Goal: Information Seeking & Learning: Compare options

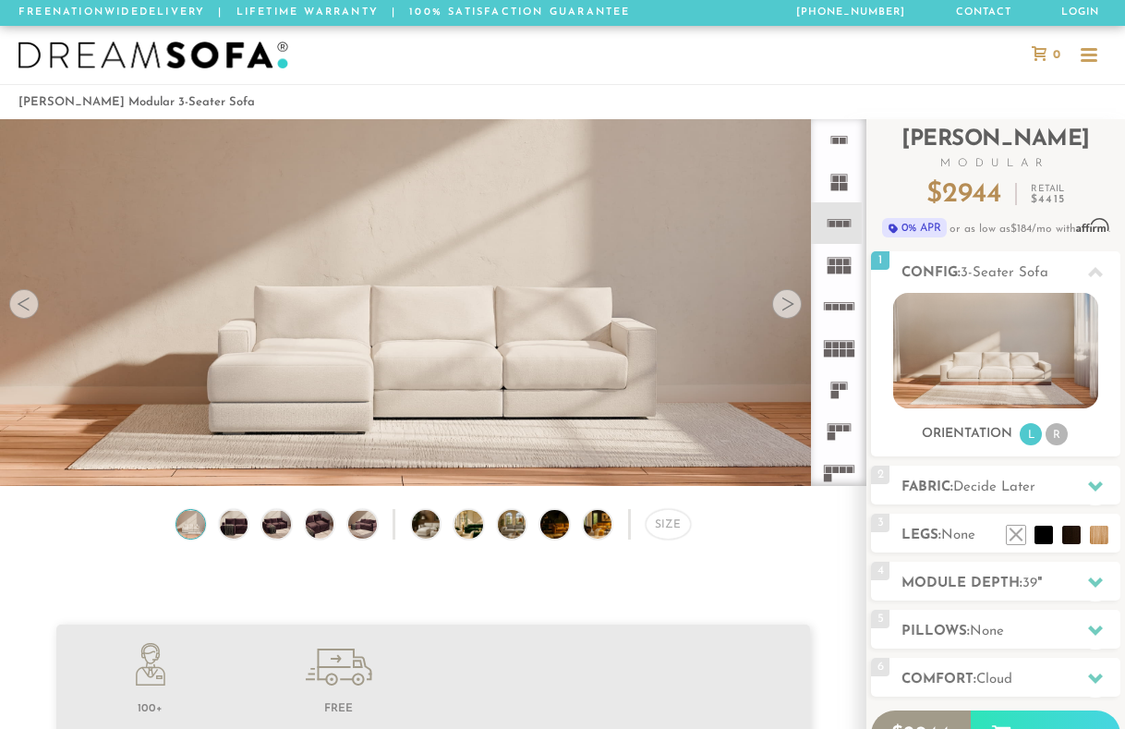
scroll to position [19771, 1125]
click at [230, 525] on img at bounding box center [234, 524] width 34 height 28
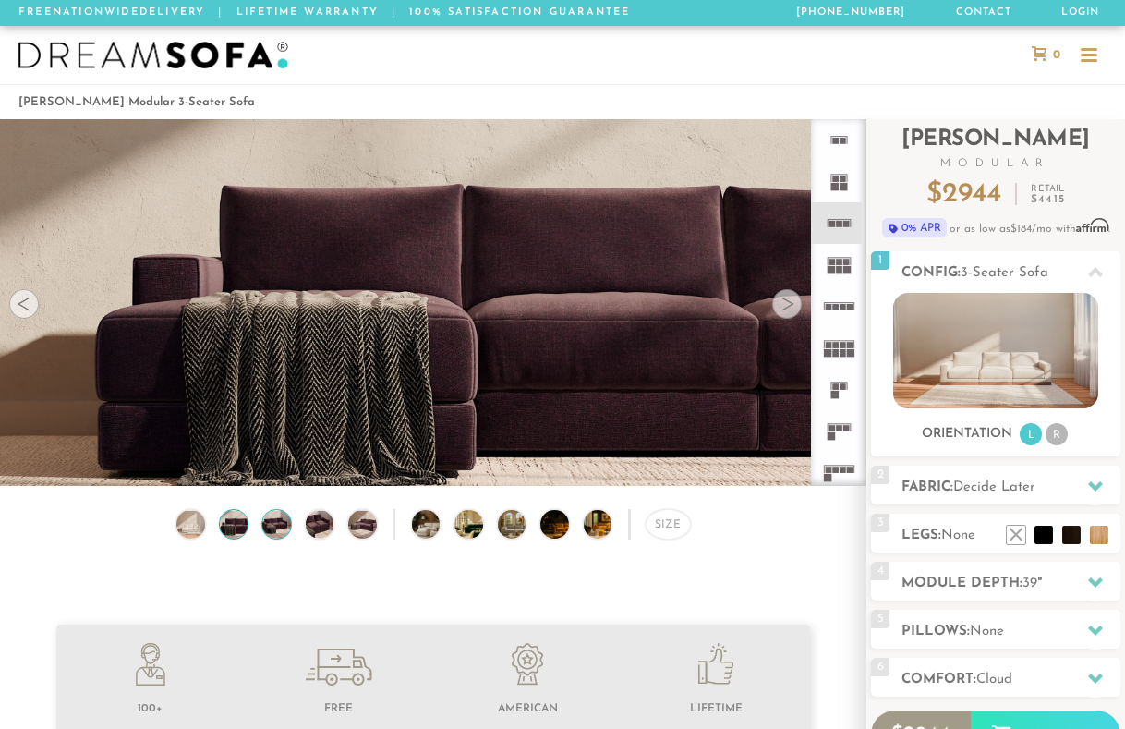
click at [267, 530] on img at bounding box center [277, 524] width 34 height 28
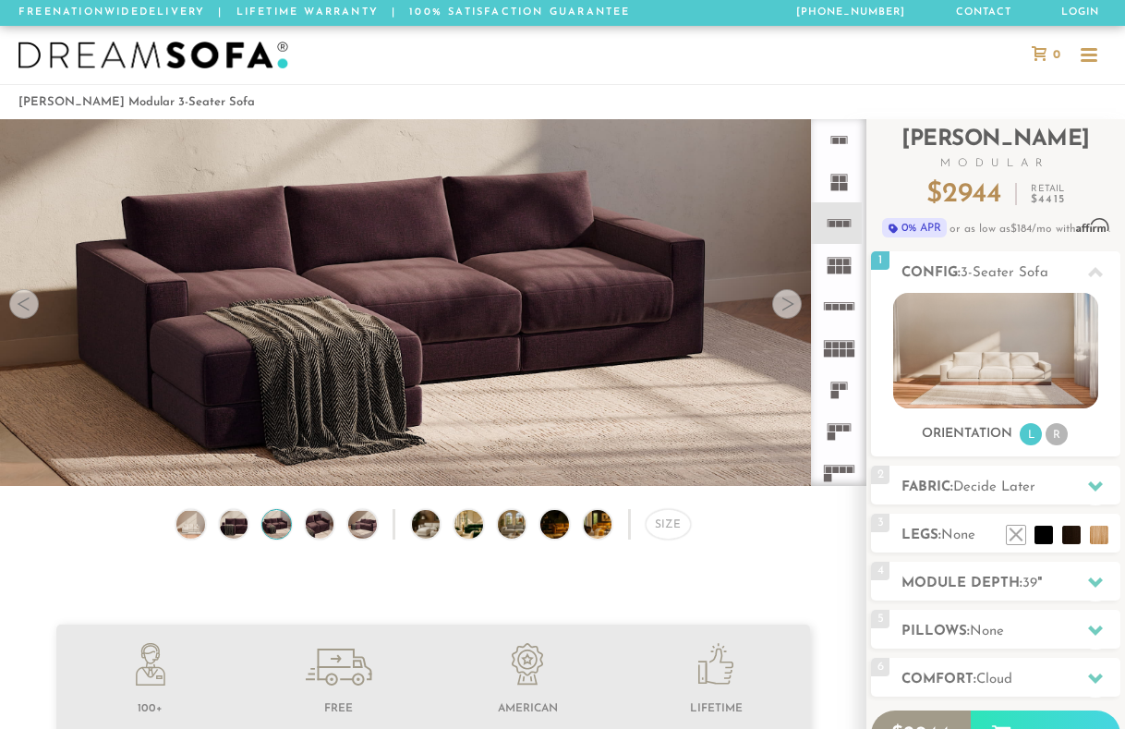
click at [295, 529] on div "Size" at bounding box center [433, 528] width 867 height 39
click at [318, 532] on img at bounding box center [320, 524] width 34 height 28
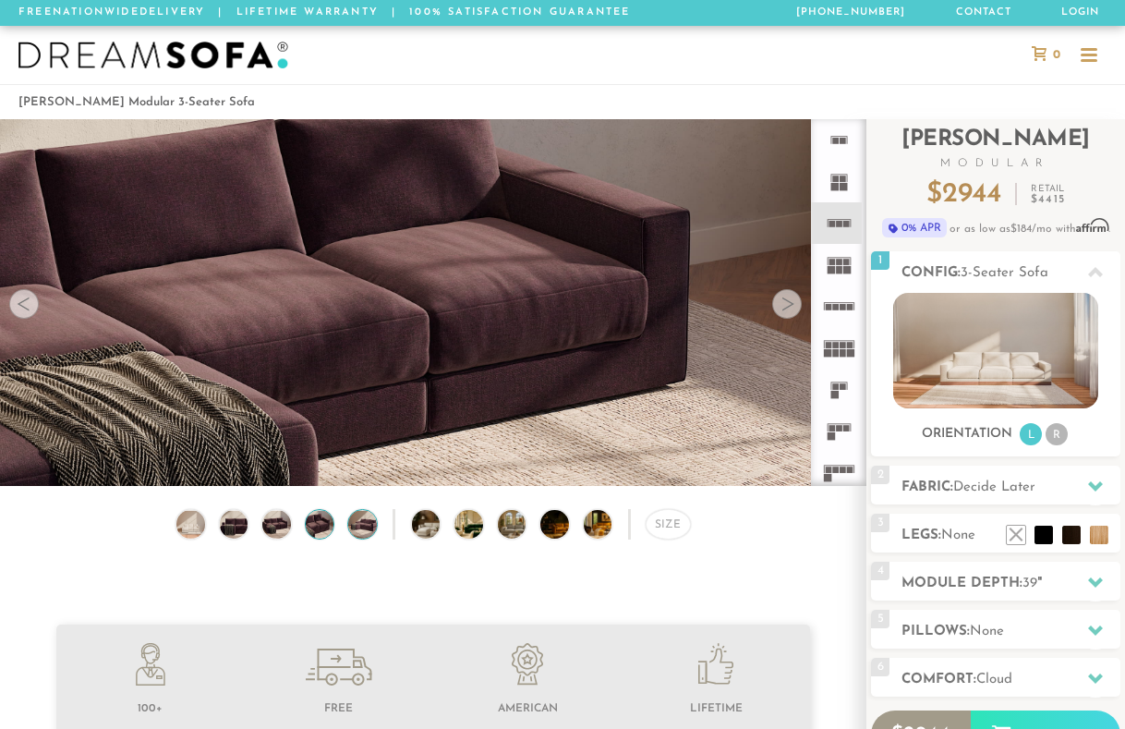
click at [370, 524] on img at bounding box center [363, 524] width 34 height 28
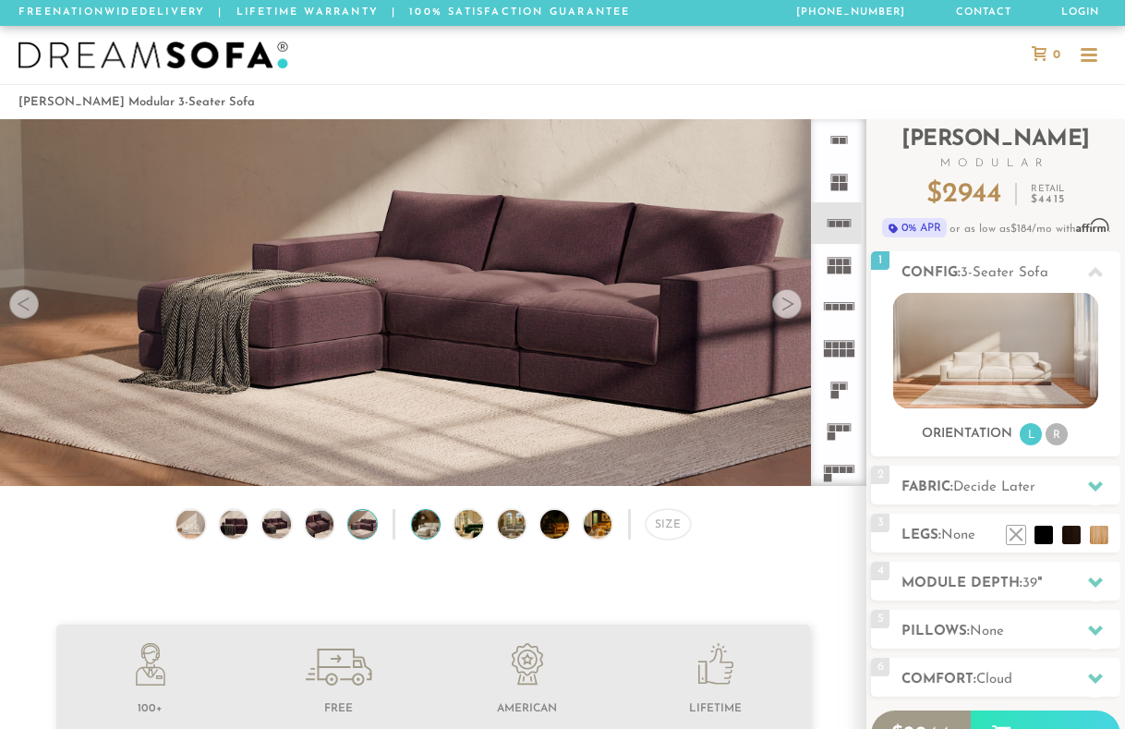
click at [421, 523] on img at bounding box center [437, 524] width 50 height 28
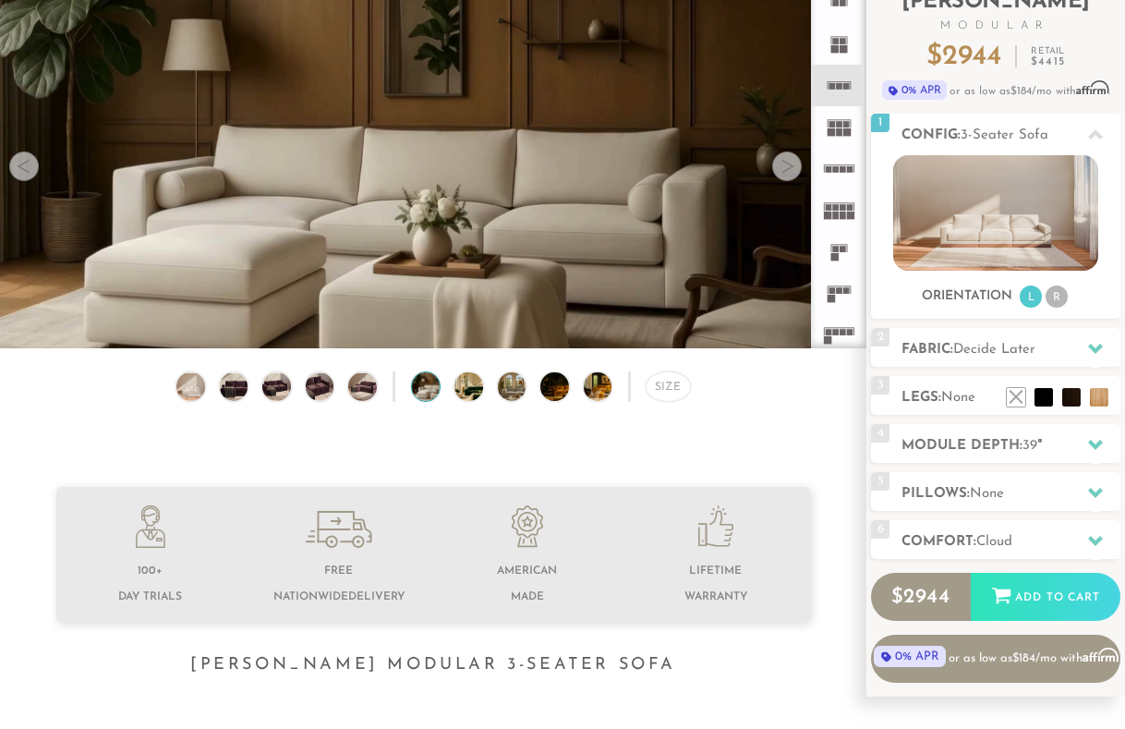
scroll to position [0, 0]
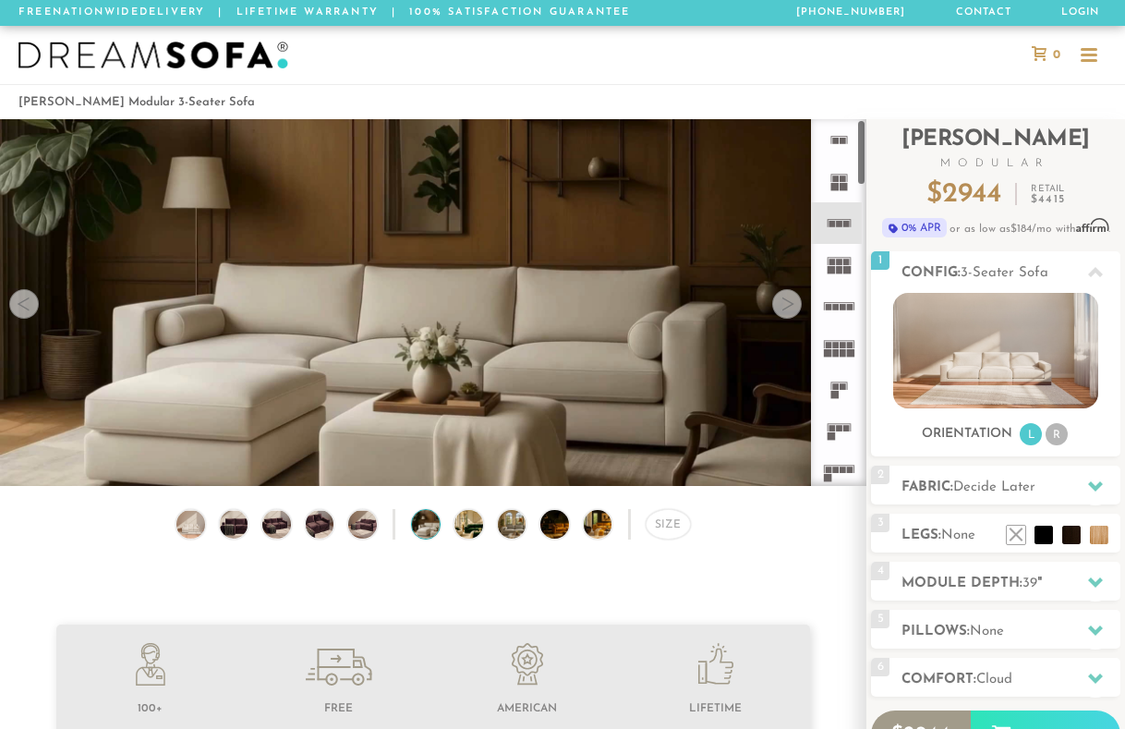
click at [836, 393] on rect at bounding box center [835, 395] width 8 height 8
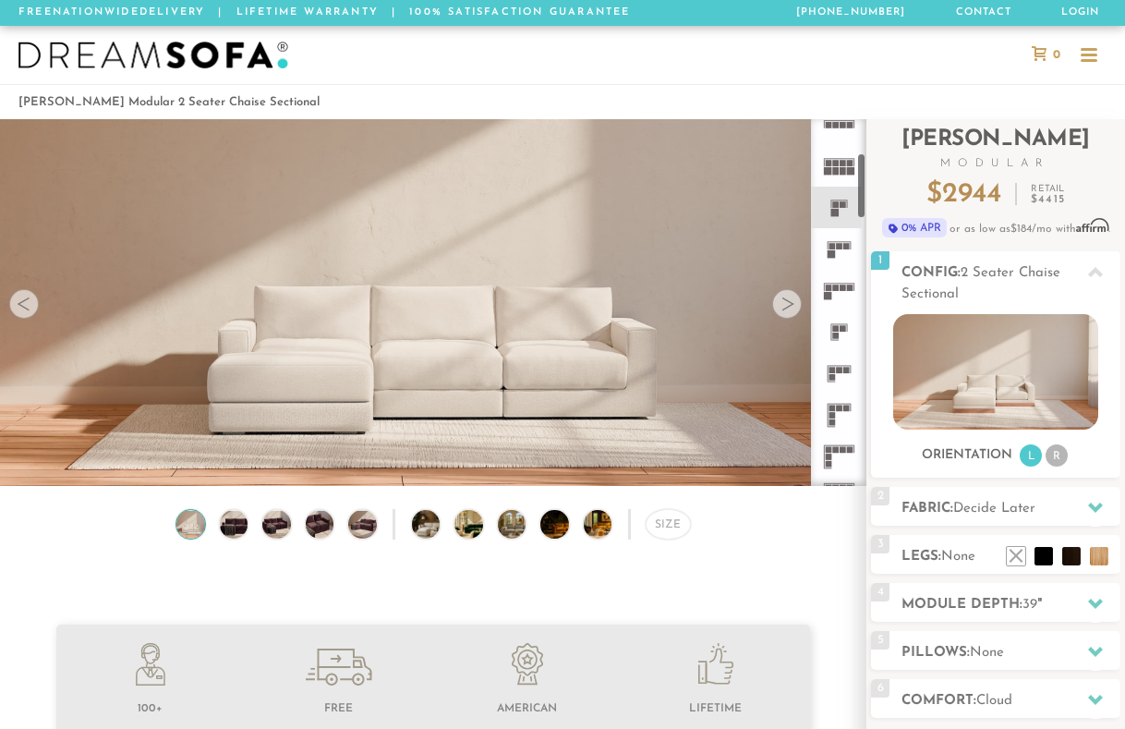
scroll to position [185, 0]
click at [833, 361] on icon at bounding box center [840, 371] width 42 height 42
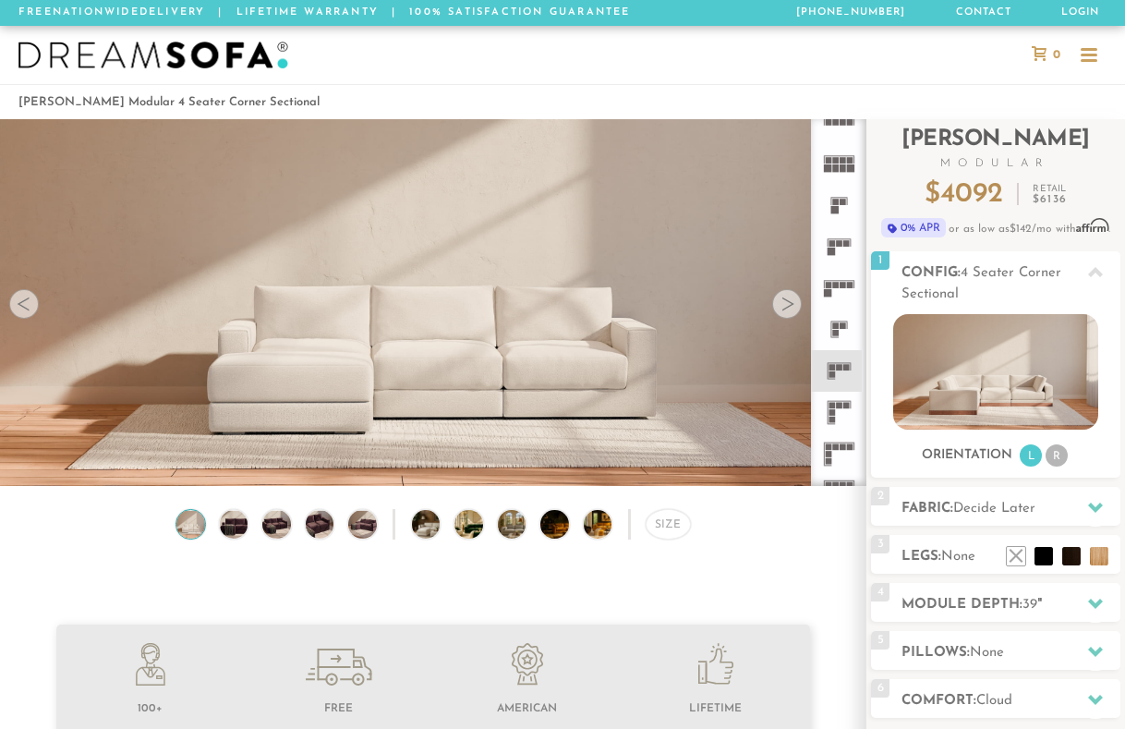
click at [839, 373] on icon at bounding box center [840, 371] width 42 height 42
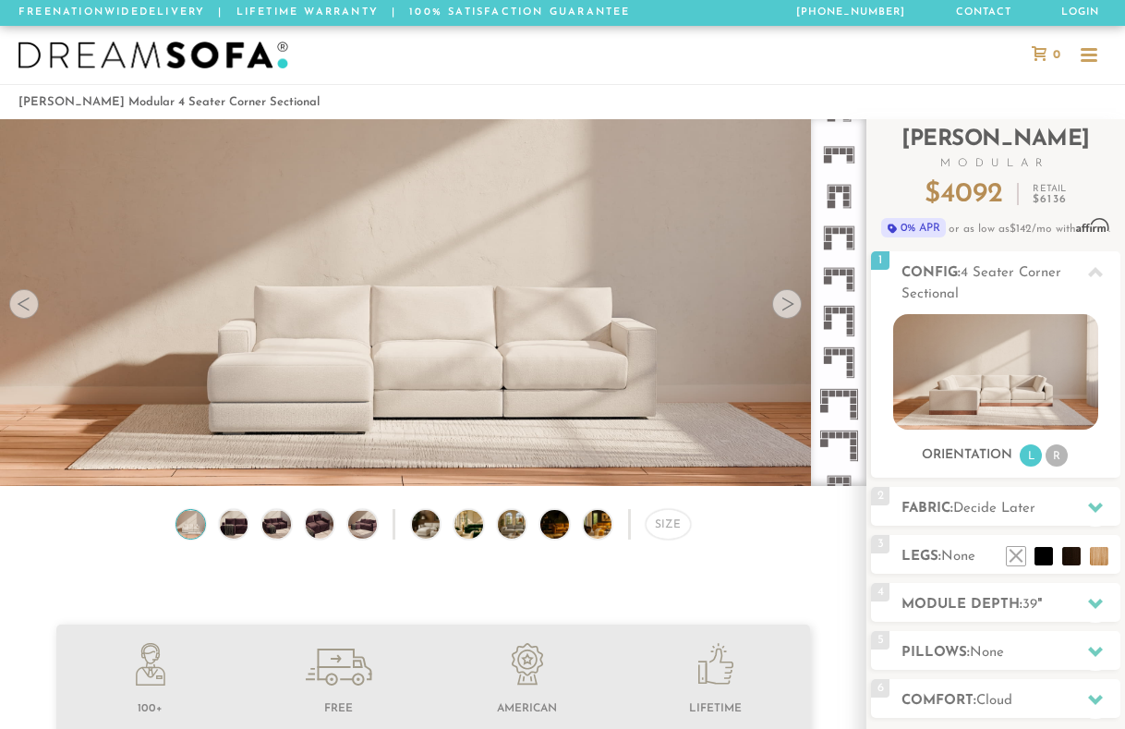
click at [27, 308] on div at bounding box center [24, 304] width 30 height 30
click at [1091, 272] on icon at bounding box center [1096, 272] width 15 height 15
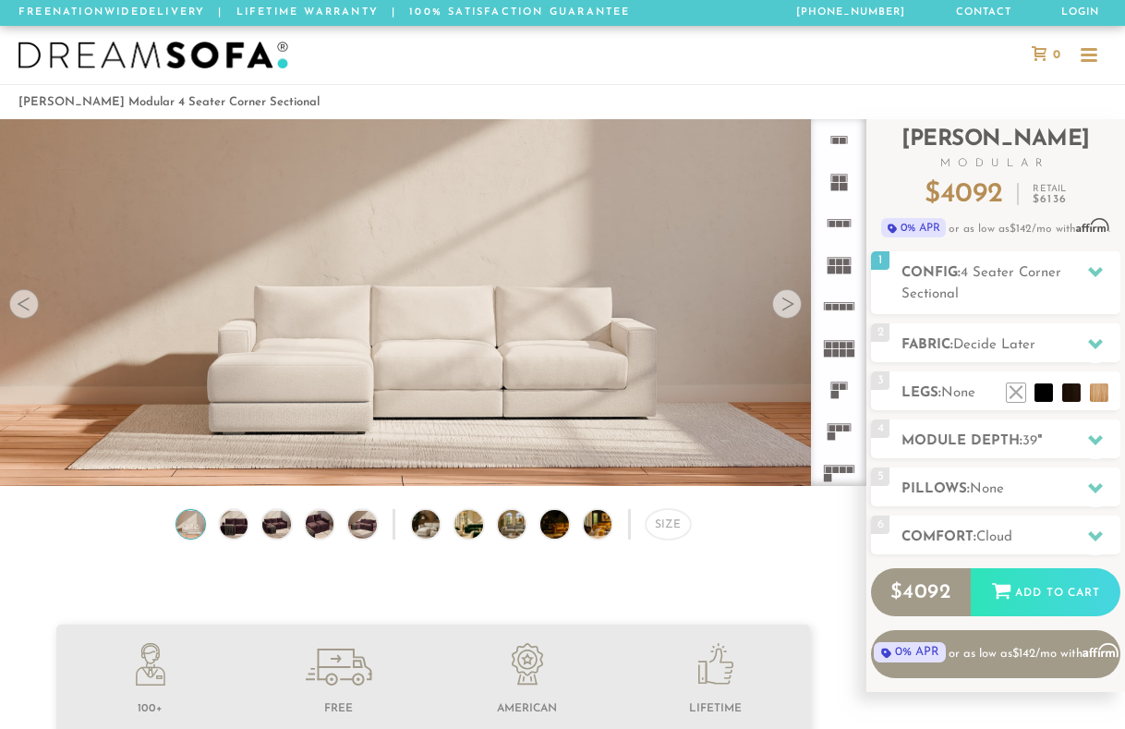
click at [836, 149] on icon at bounding box center [840, 140] width 42 height 42
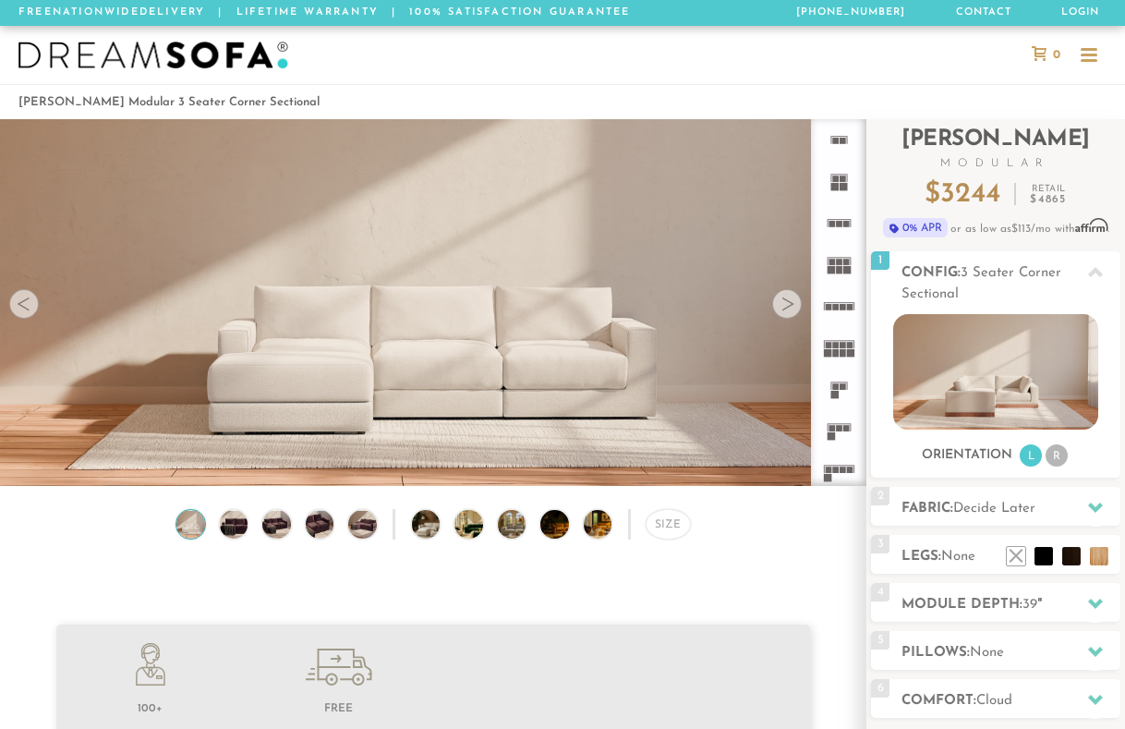
scroll to position [19771, 1125]
click at [789, 309] on div at bounding box center [788, 304] width 30 height 30
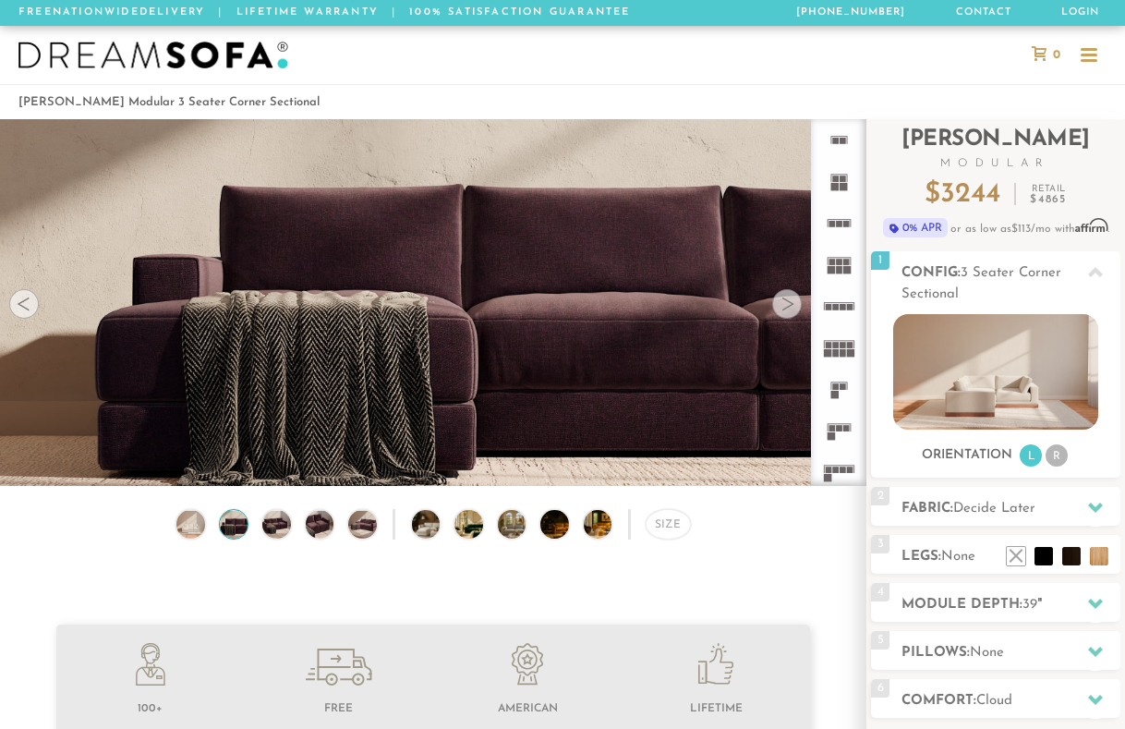
click at [789, 309] on div at bounding box center [788, 304] width 30 height 30
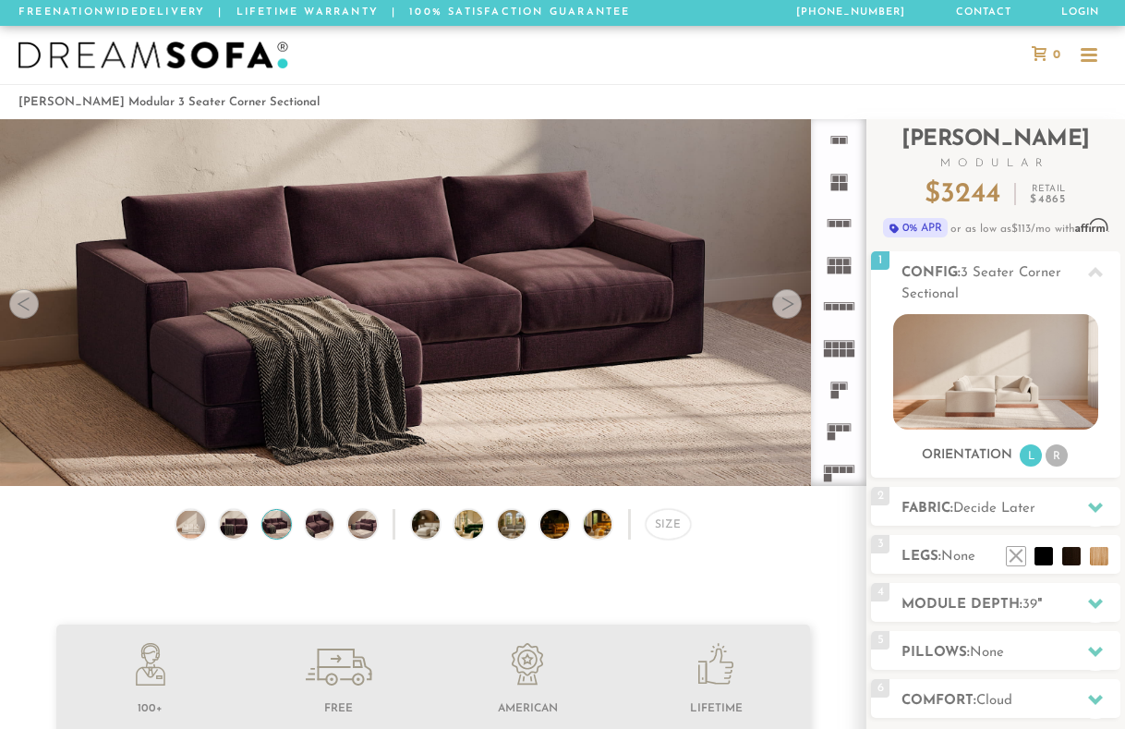
click at [789, 309] on div at bounding box center [788, 304] width 30 height 30
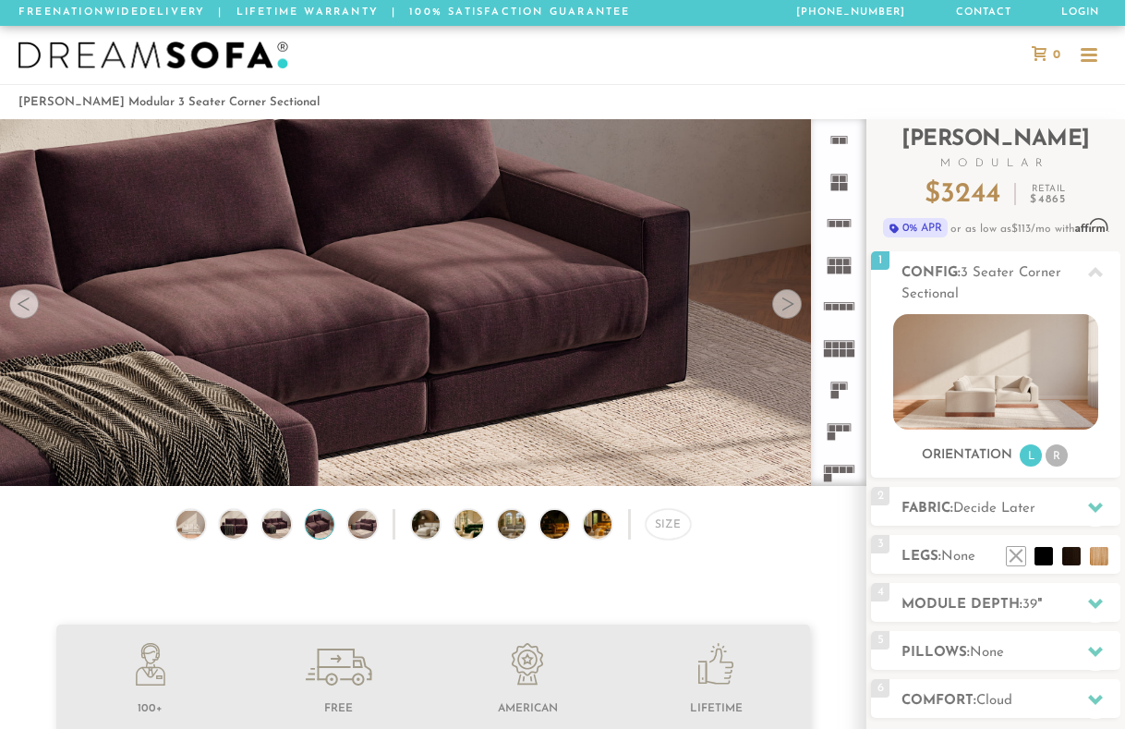
click at [789, 309] on div at bounding box center [788, 304] width 30 height 30
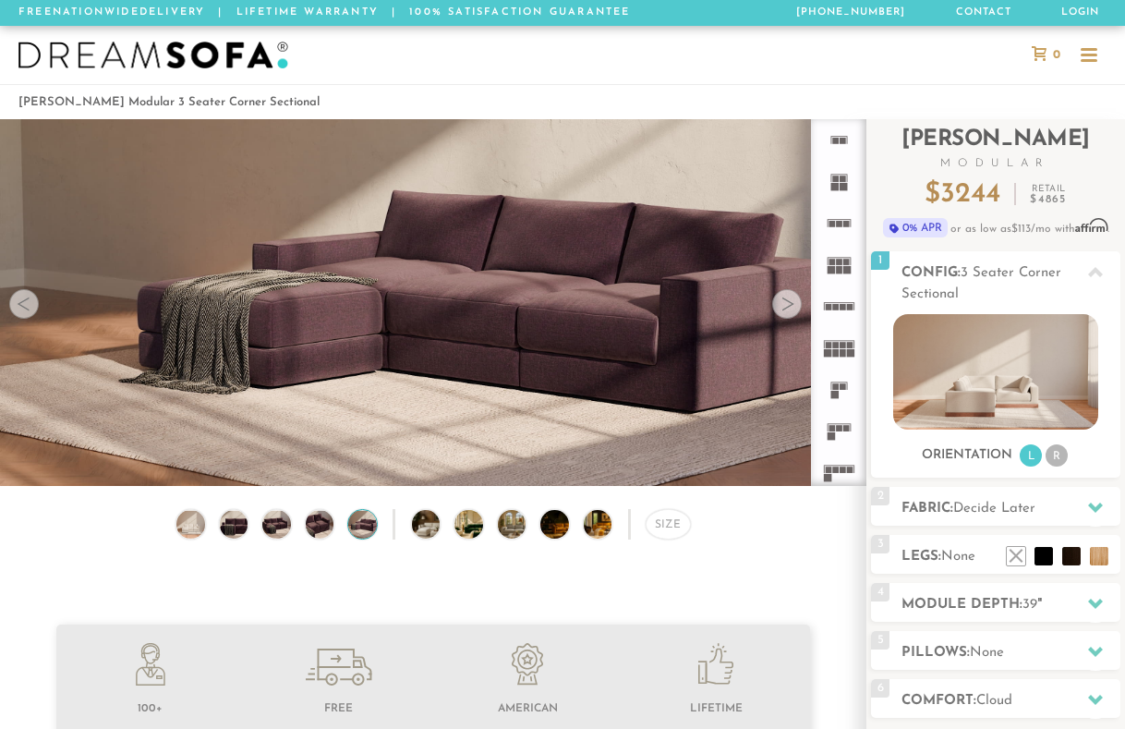
click at [789, 309] on div at bounding box center [788, 304] width 30 height 30
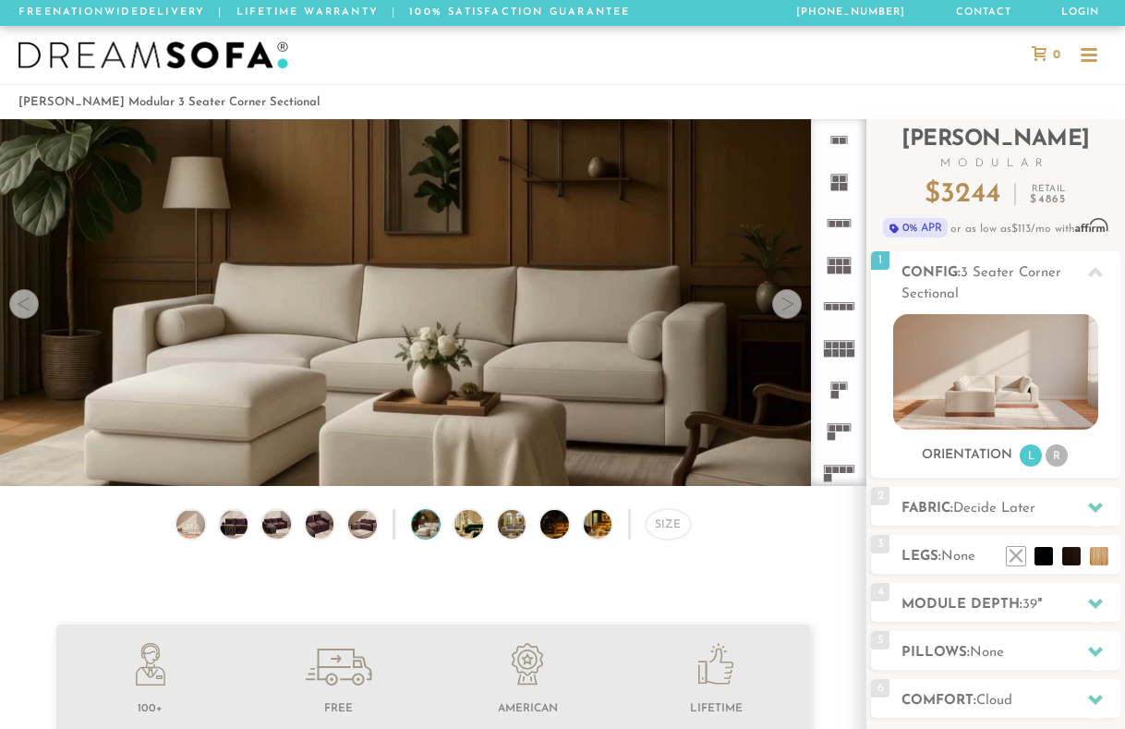
click at [789, 309] on div at bounding box center [788, 304] width 30 height 30
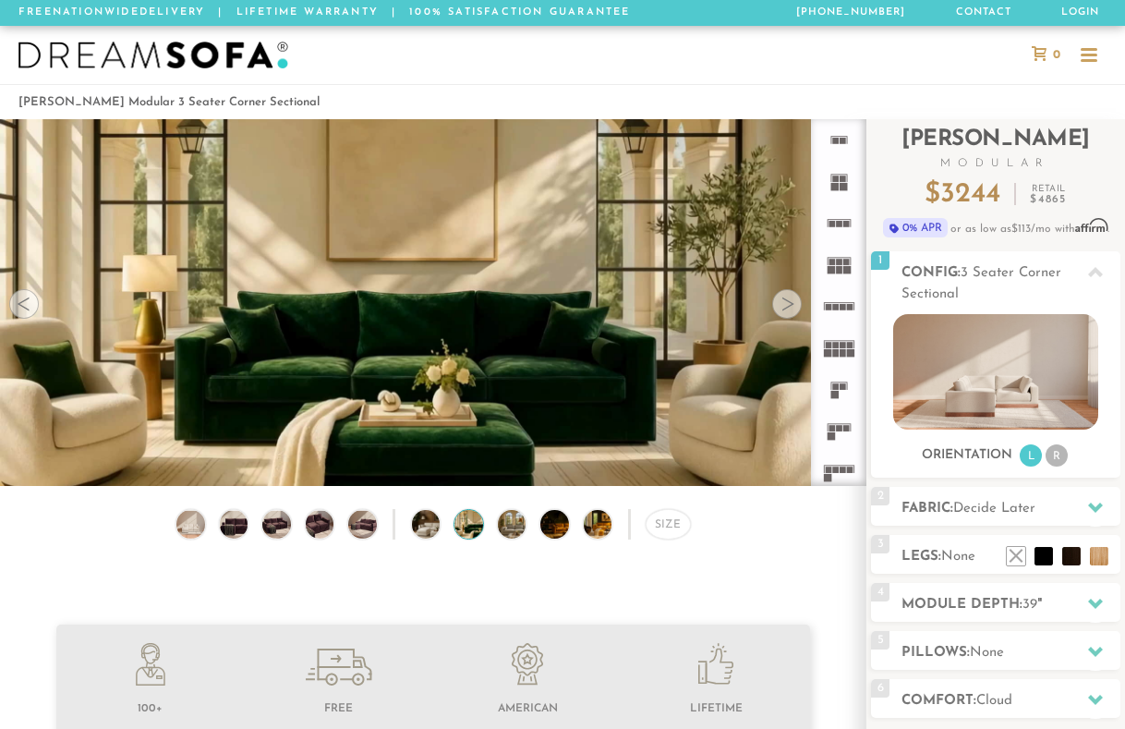
click at [789, 309] on div at bounding box center [788, 304] width 30 height 30
